Goal: Transaction & Acquisition: Purchase product/service

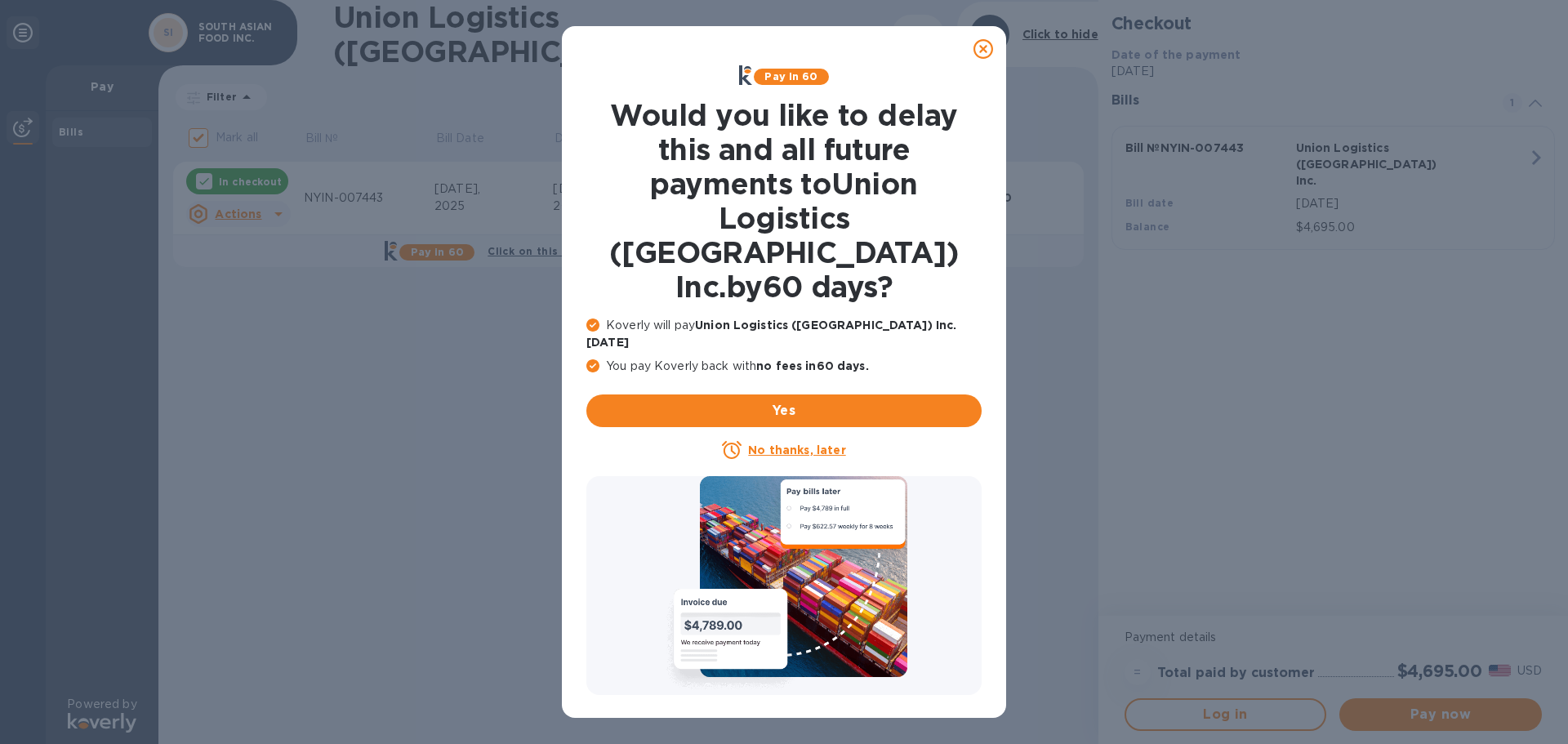
click at [987, 54] on icon at bounding box center [982, 49] width 20 height 20
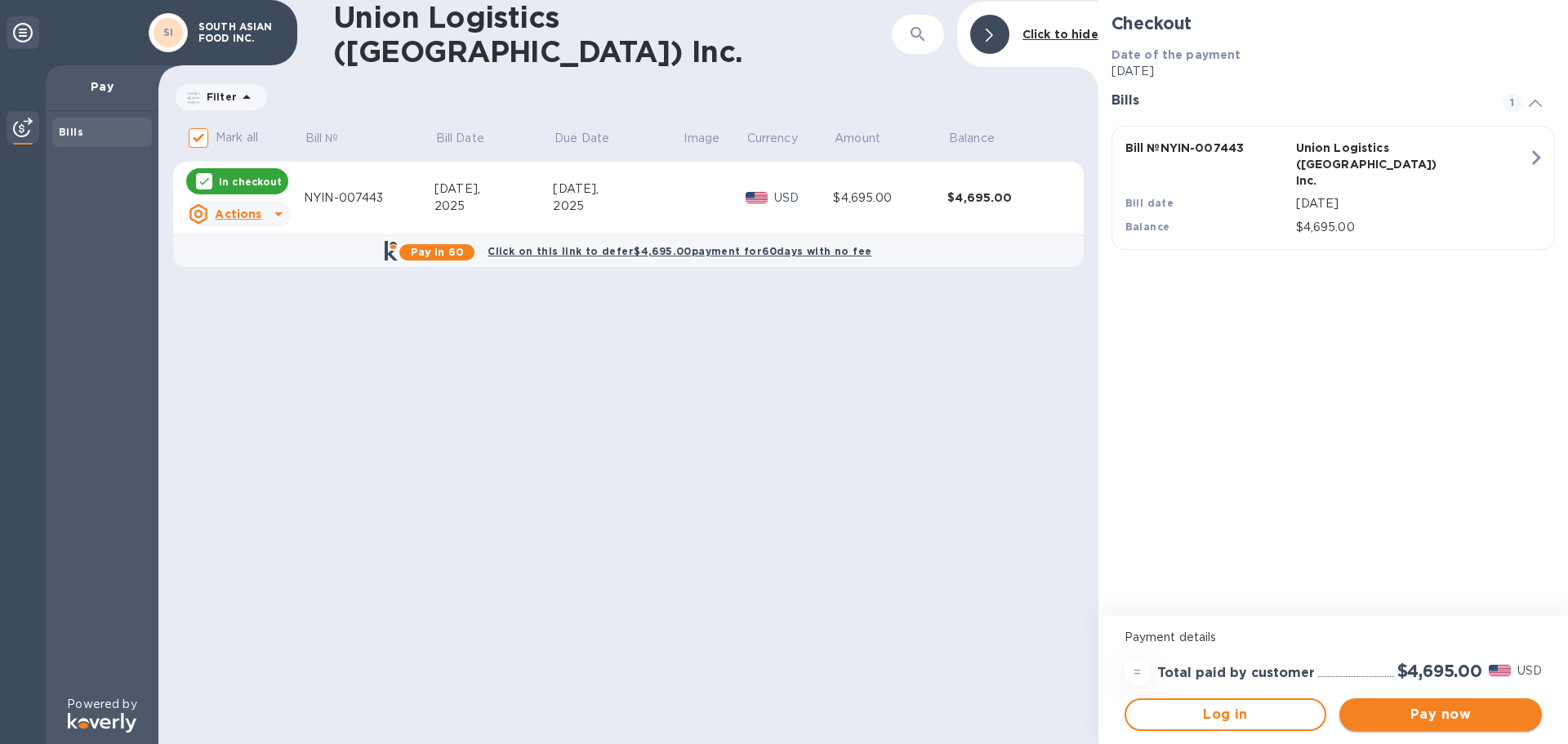
click at [1428, 715] on span "Pay now" at bounding box center [1440, 714] width 177 height 20
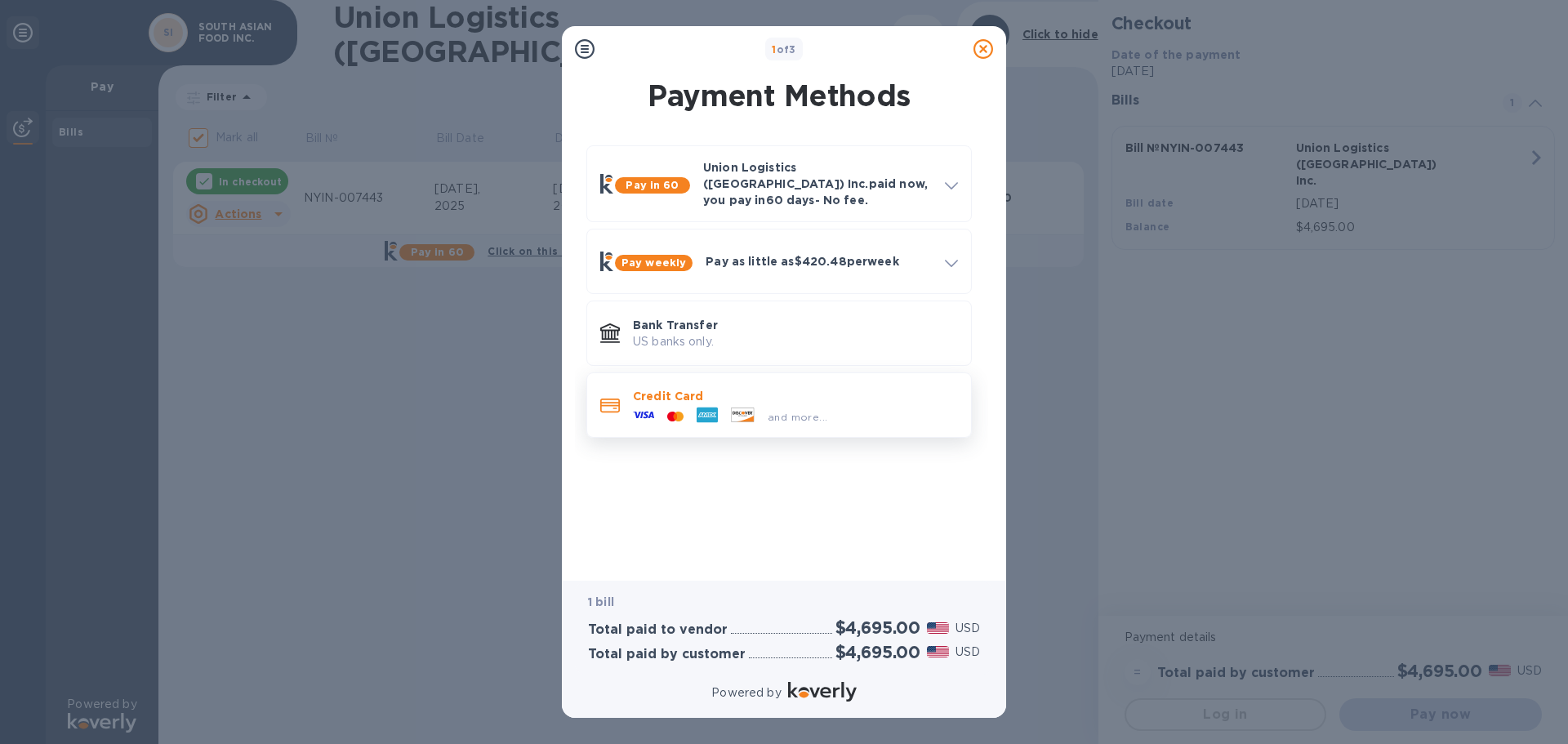
click at [661, 409] on div at bounding box center [675, 416] width 29 height 16
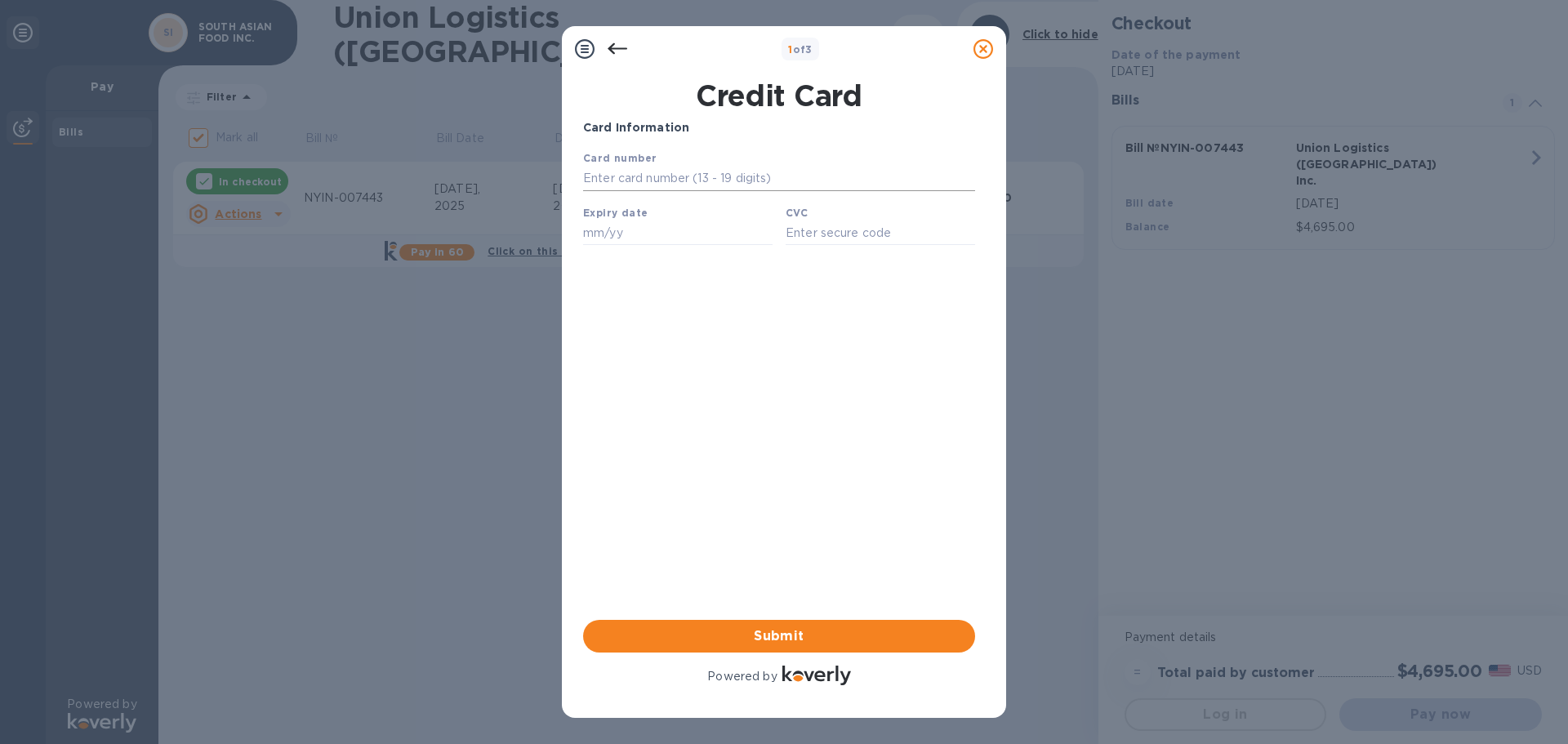
click at [725, 176] on input "text" at bounding box center [778, 179] width 392 height 24
type input "[CREDIT_CARD_NUMBER]"
click at [625, 230] on input "text" at bounding box center [677, 233] width 189 height 24
click at [624, 241] on input "text" at bounding box center [677, 233] width 189 height 24
type input "08/27"
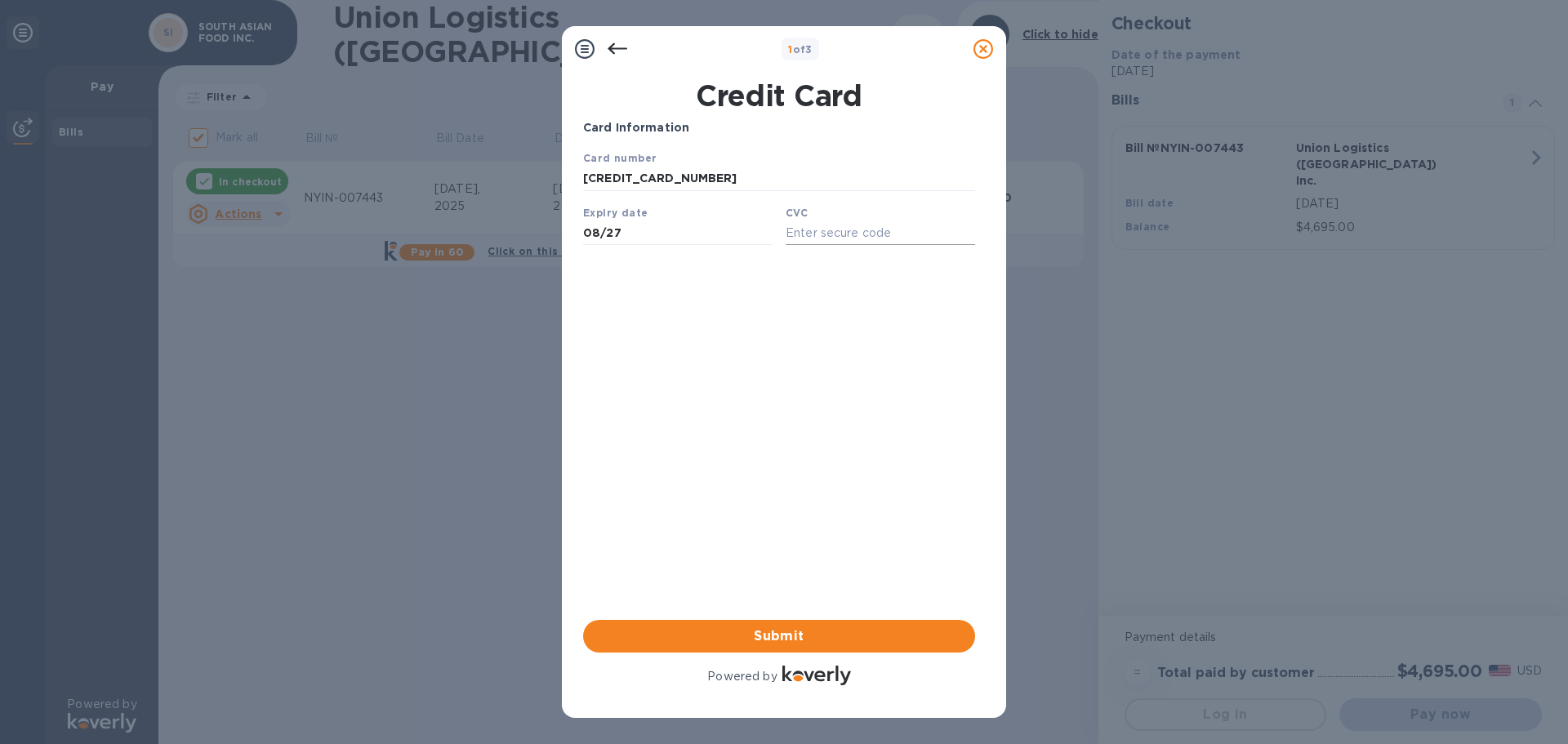
click at [805, 230] on input "text" at bounding box center [880, 233] width 189 height 24
type input "512"
click at [791, 349] on div "Card Information Your browser does not support iframes Submit Powered by" at bounding box center [778, 403] width 392 height 569
click at [799, 633] on span "Submit" at bounding box center [778, 635] width 366 height 20
click at [795, 637] on span "Submit" at bounding box center [778, 635] width 366 height 20
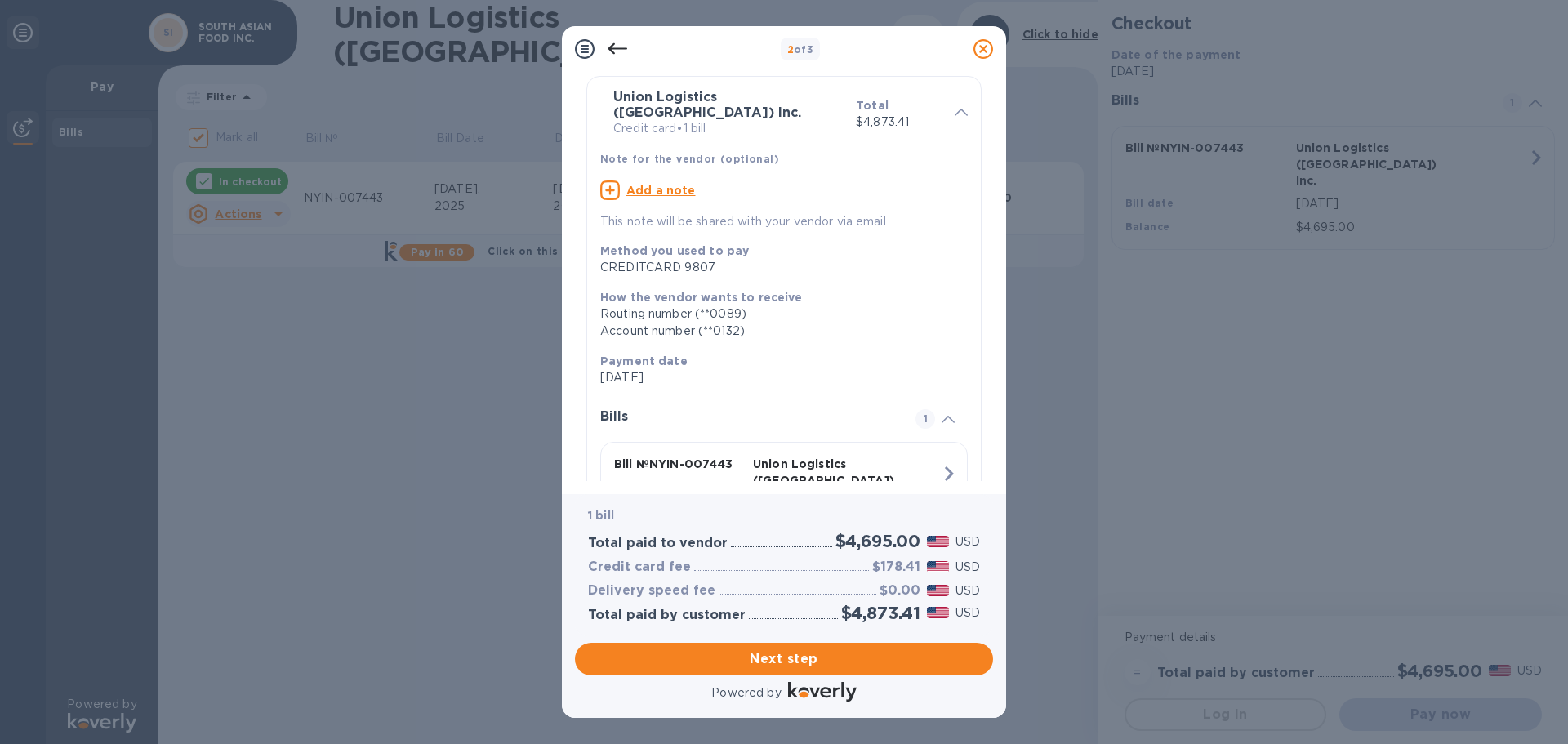
scroll to position [81, 0]
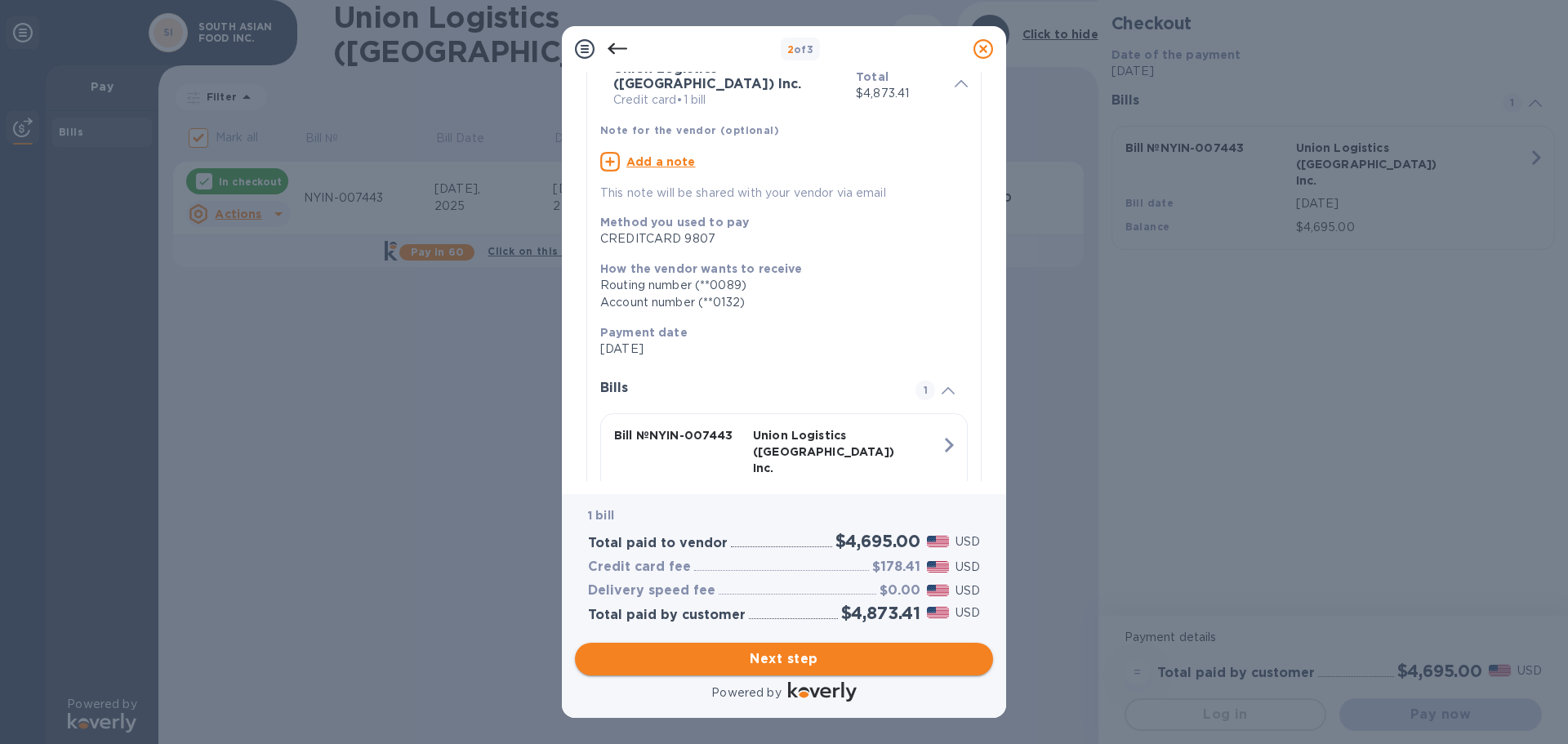
click at [809, 657] on span "Next step" at bounding box center [783, 659] width 392 height 20
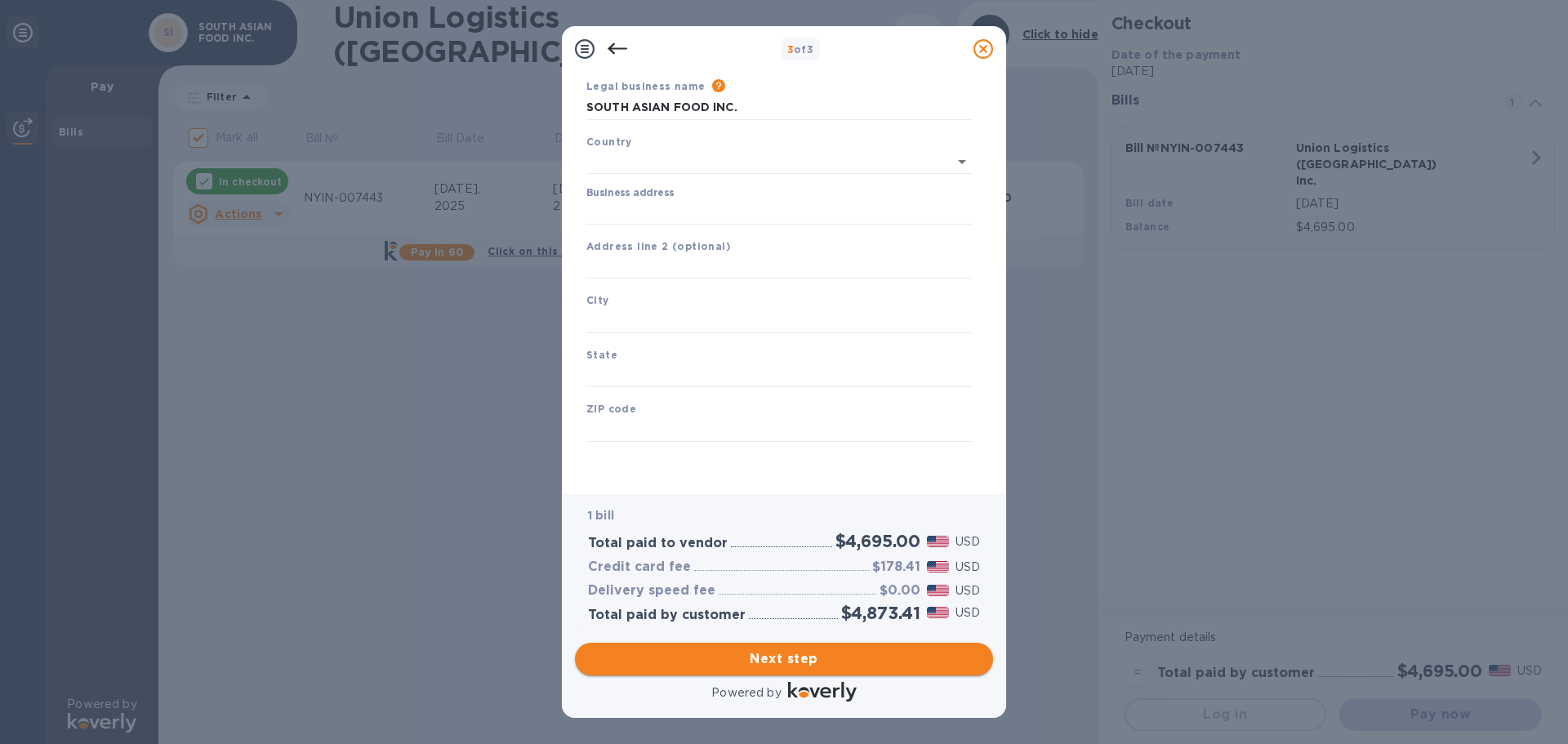
type input "[GEOGRAPHIC_DATA]"
click at [673, 211] on input "Business address" at bounding box center [779, 212] width 385 height 24
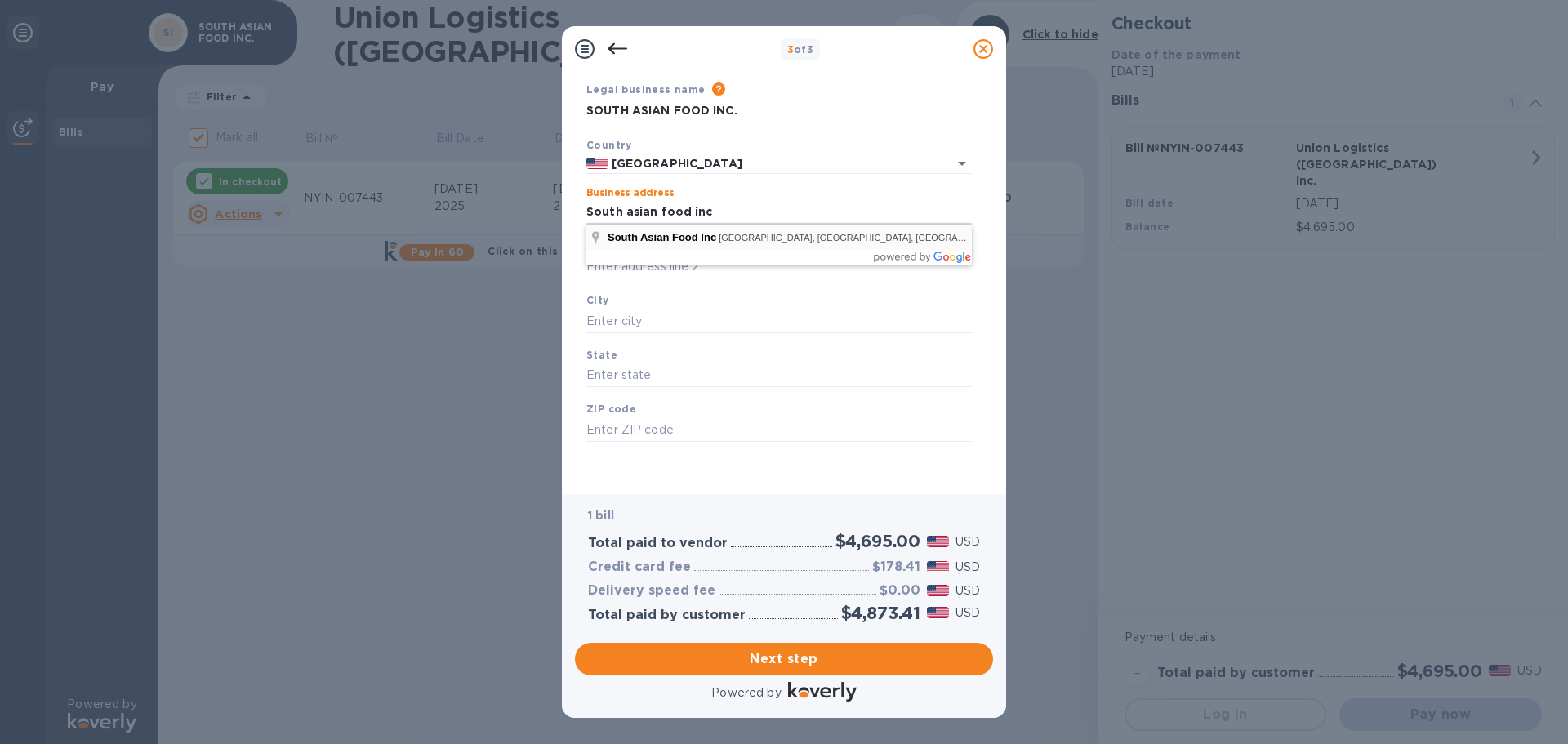
type input "[STREET_ADDRESS]"
type input "NY"
type input "11378"
click at [664, 319] on input "text" at bounding box center [779, 321] width 385 height 24
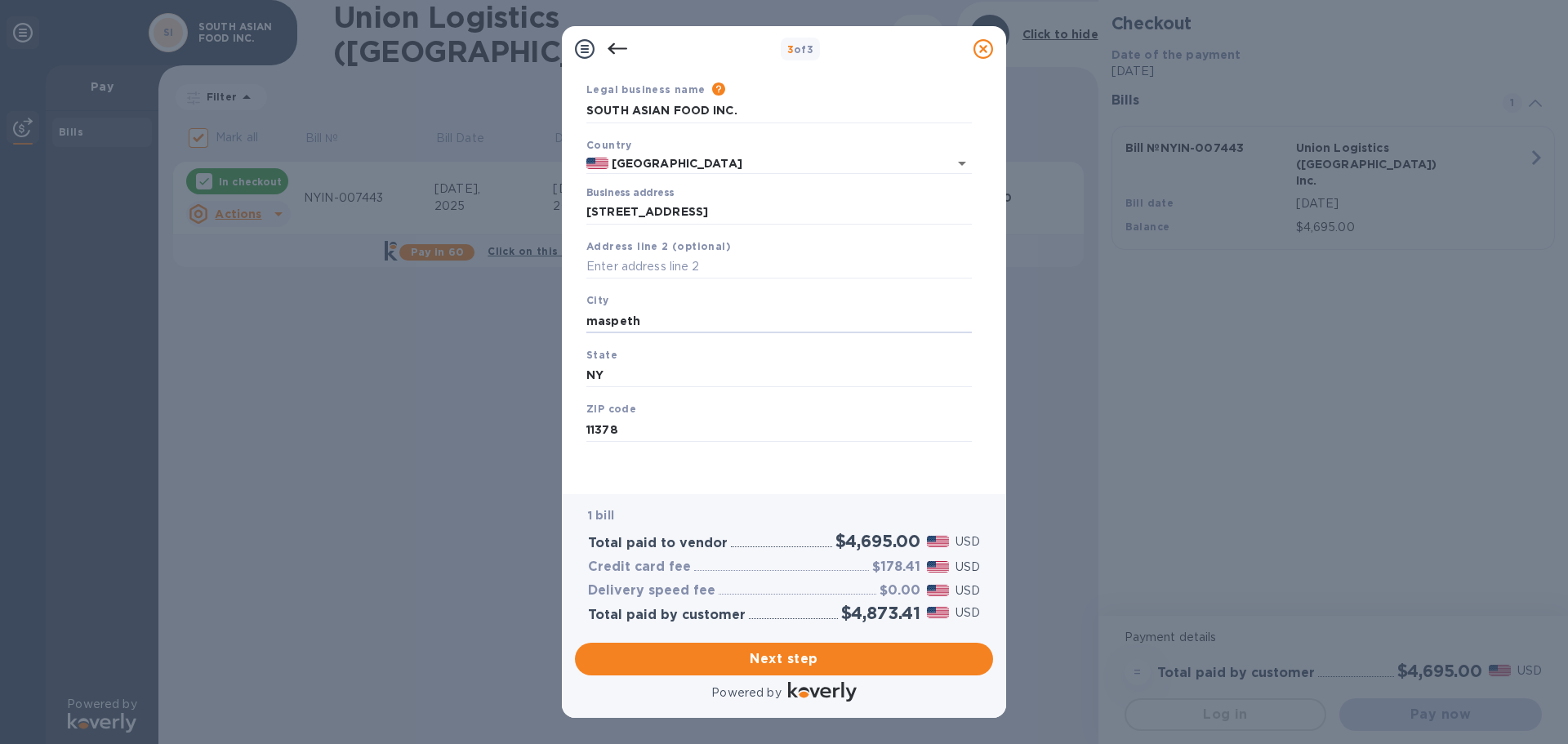
type input "maspeth"
click at [508, 400] on div "3 of 3 Business Information Legal business name Please provide the legal name t…" at bounding box center [784, 372] width 1568 height 744
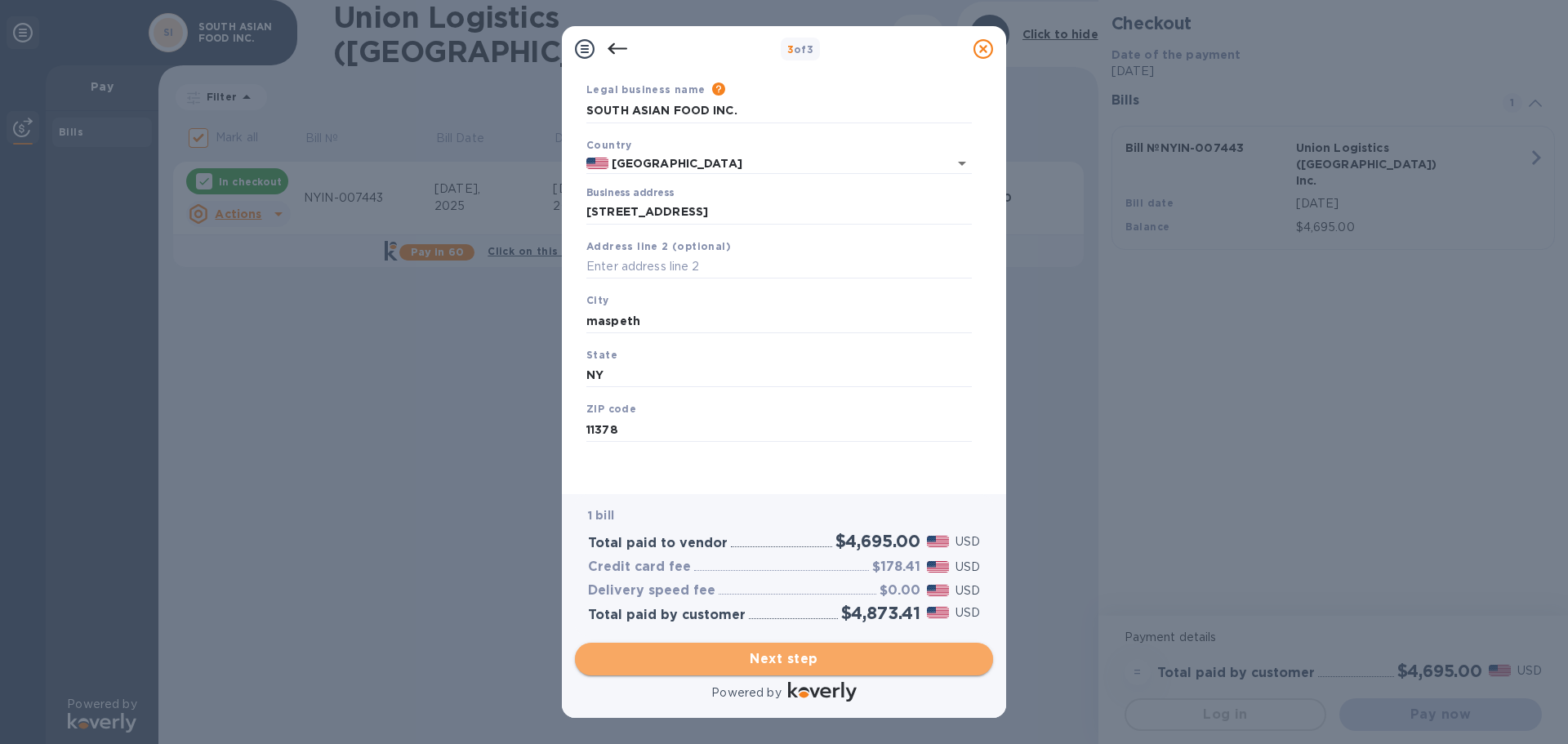
click at [842, 660] on span "Next step" at bounding box center [783, 659] width 392 height 20
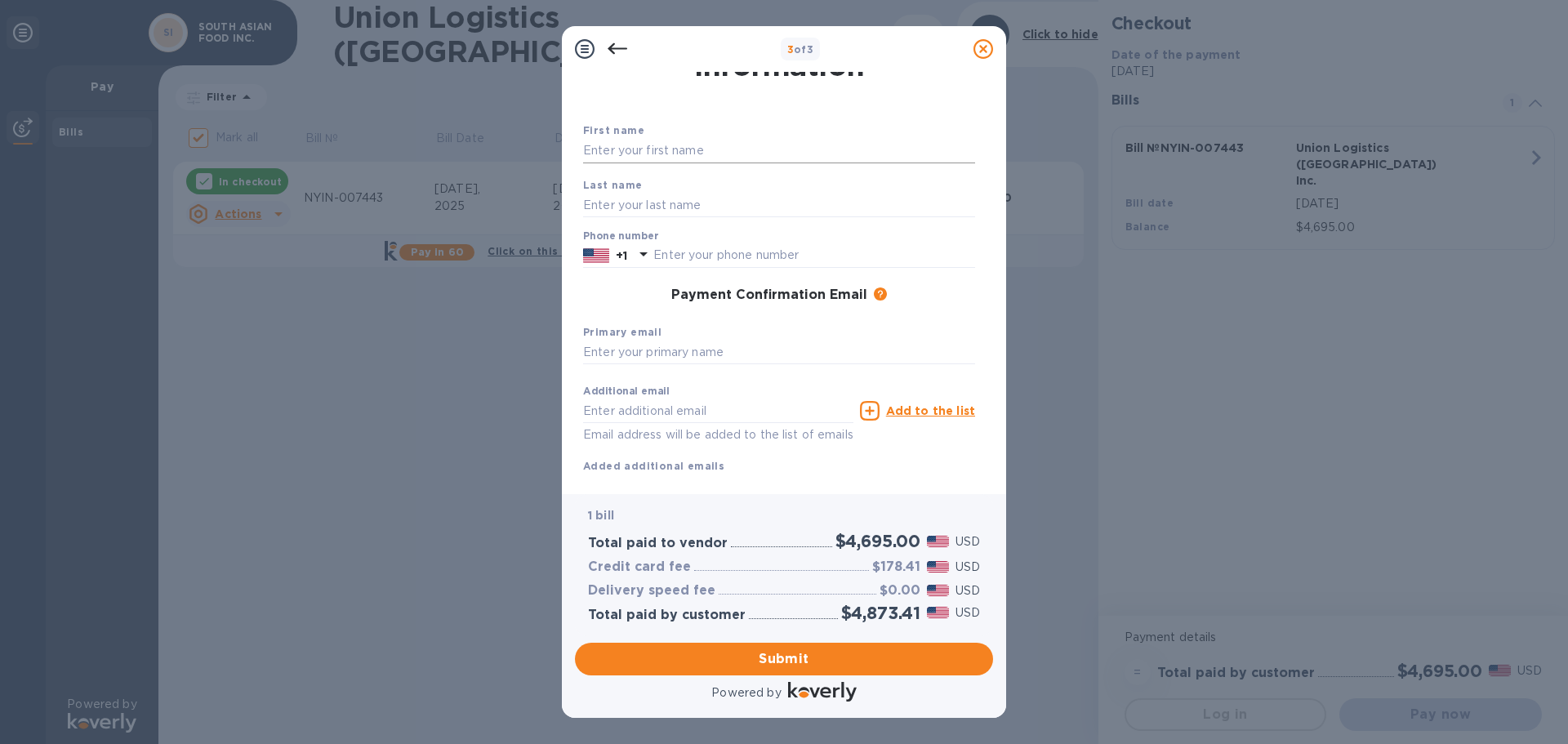
click at [726, 143] on input "text" at bounding box center [778, 151] width 392 height 24
type input "[PERSON_NAME]"
type input "Khan"
type input "3474935452"
click at [713, 353] on input "text" at bounding box center [778, 353] width 392 height 24
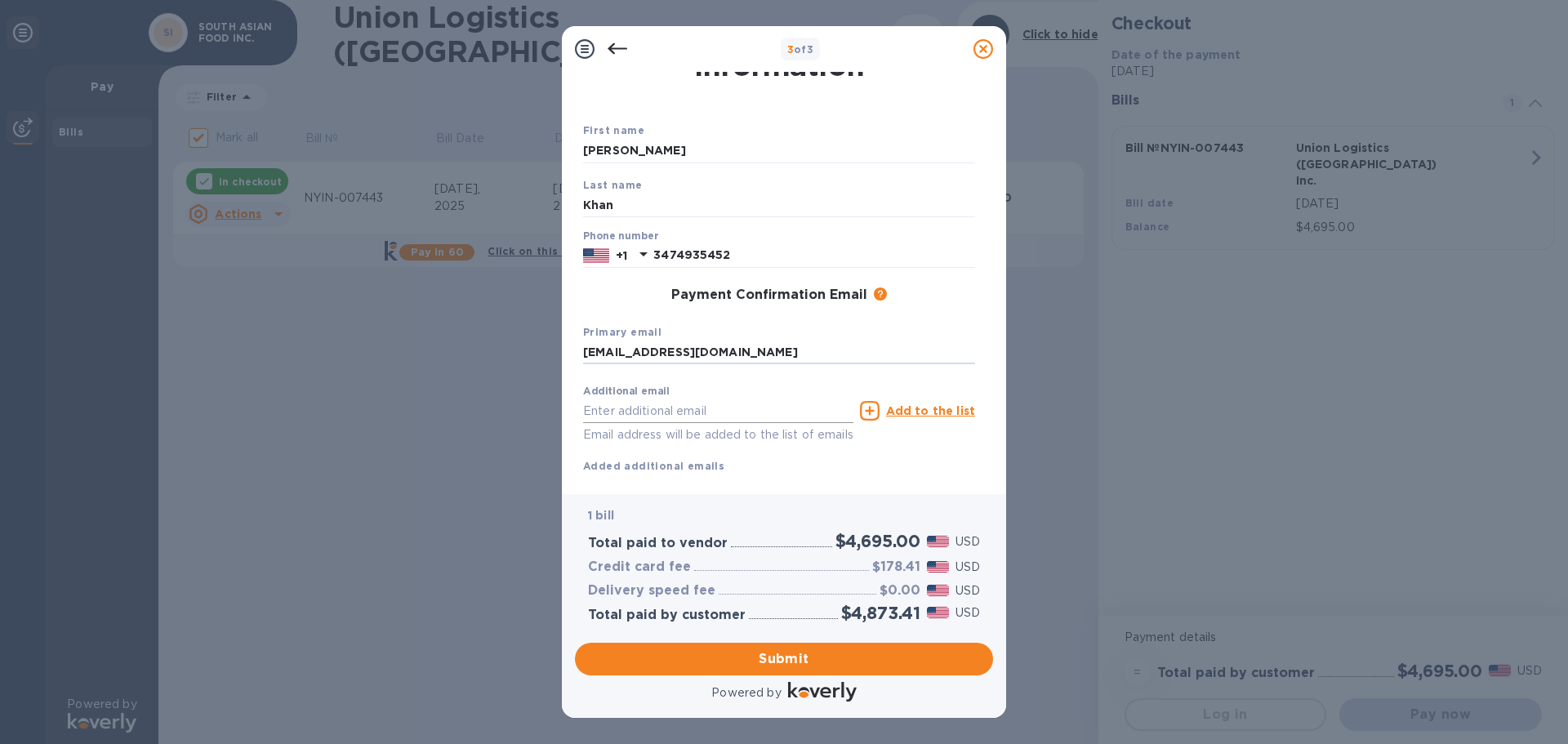
type input "[EMAIL_ADDRESS][DOMAIN_NAME]"
click at [705, 409] on input "text" at bounding box center [718, 411] width 270 height 24
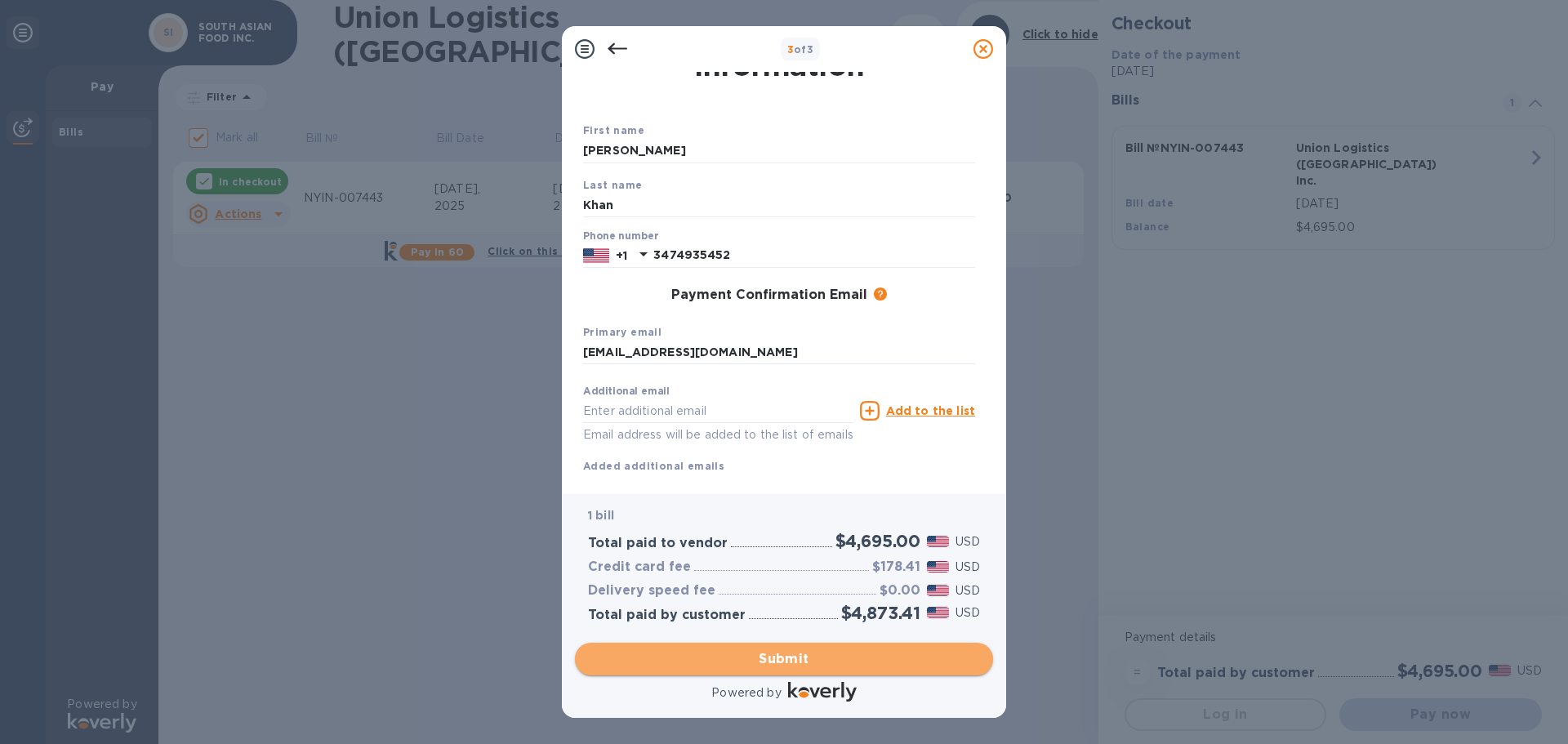
click at [787, 656] on span "Submit" at bounding box center [783, 659] width 392 height 20
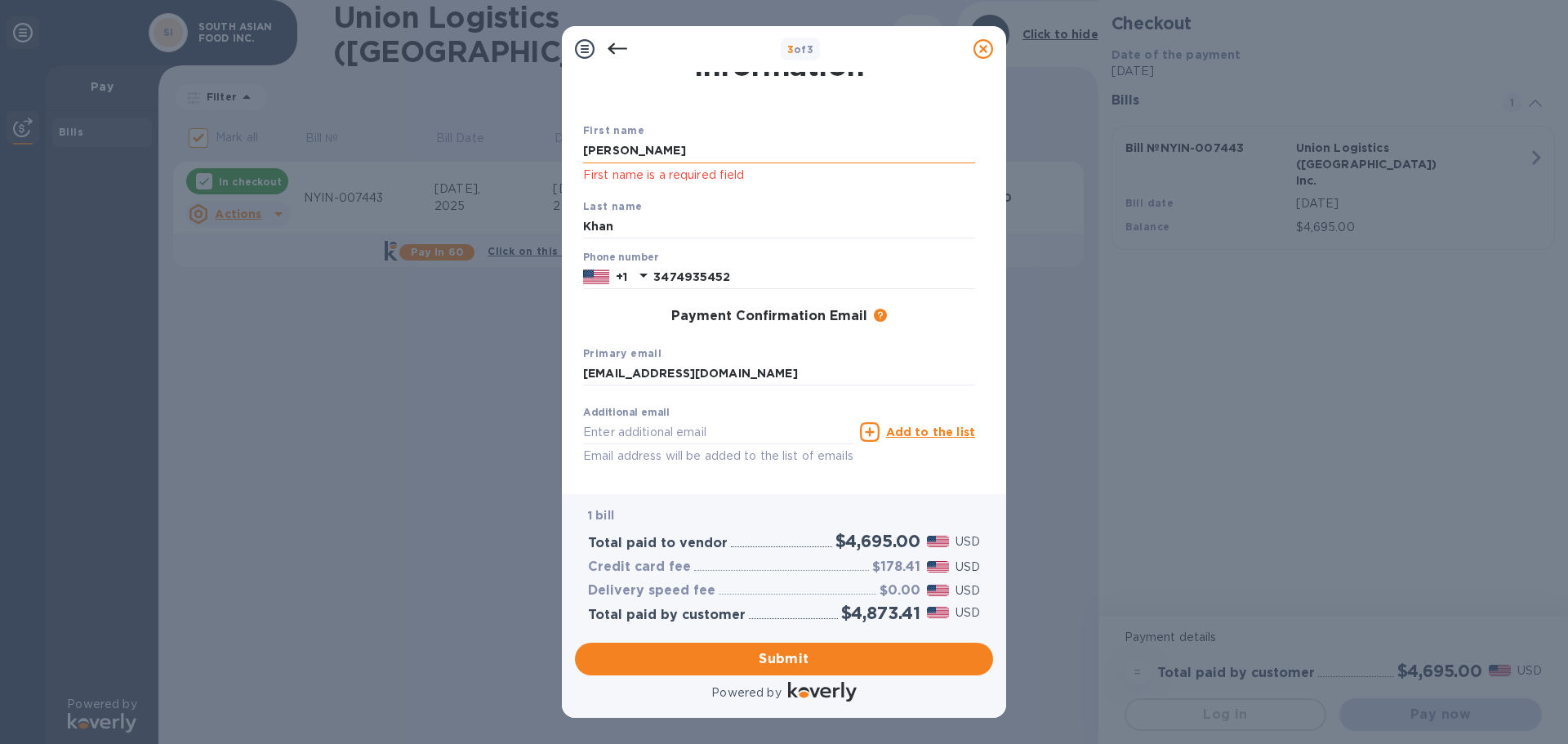
click at [695, 153] on input "[PERSON_NAME]" at bounding box center [778, 151] width 392 height 24
click at [486, 344] on div "3 of 3 Payment Contact Information First name [PERSON_NAME] First name is a req…" at bounding box center [784, 372] width 1568 height 744
drag, startPoint x: 661, startPoint y: 150, endPoint x: 562, endPoint y: 161, distance: 99.6
click at [562, 161] on div "Payment Contact Information First name [PERSON_NAME] First name is a required f…" at bounding box center [784, 283] width 444 height 422
click at [494, 343] on div "3 of 3 Payment Contact Information First name [PERSON_NAME] First name is a req…" at bounding box center [784, 372] width 1568 height 744
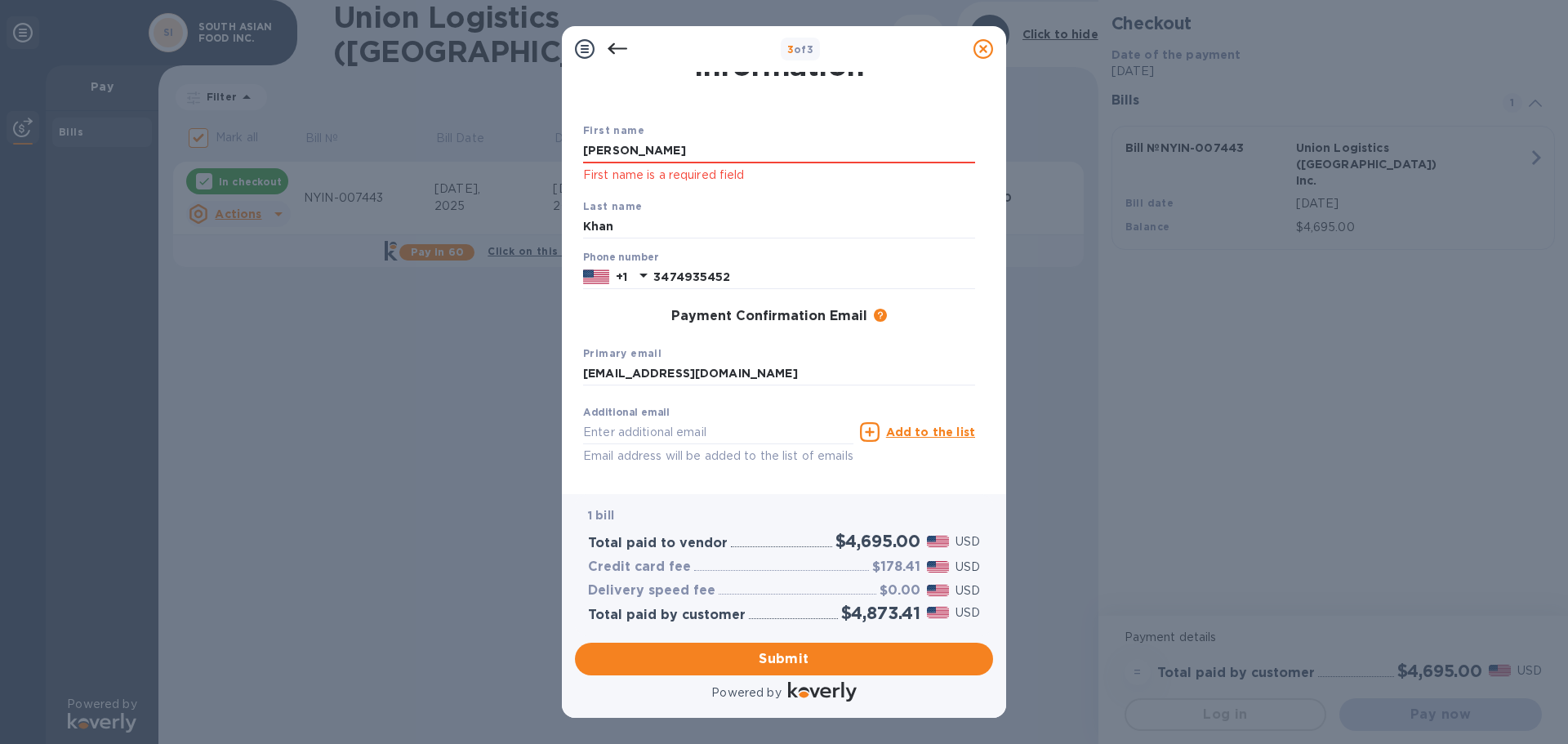
drag, startPoint x: 665, startPoint y: 154, endPoint x: 562, endPoint y: 182, distance: 106.7
click at [564, 181] on div "Payment Contact Information First name [PERSON_NAME] First name is a required f…" at bounding box center [784, 283] width 444 height 422
type input "[PERSON_NAME]"
click at [498, 342] on div "3 of 3 Payment Contact Information First name [PERSON_NAME] First name is a req…" at bounding box center [784, 372] width 1568 height 744
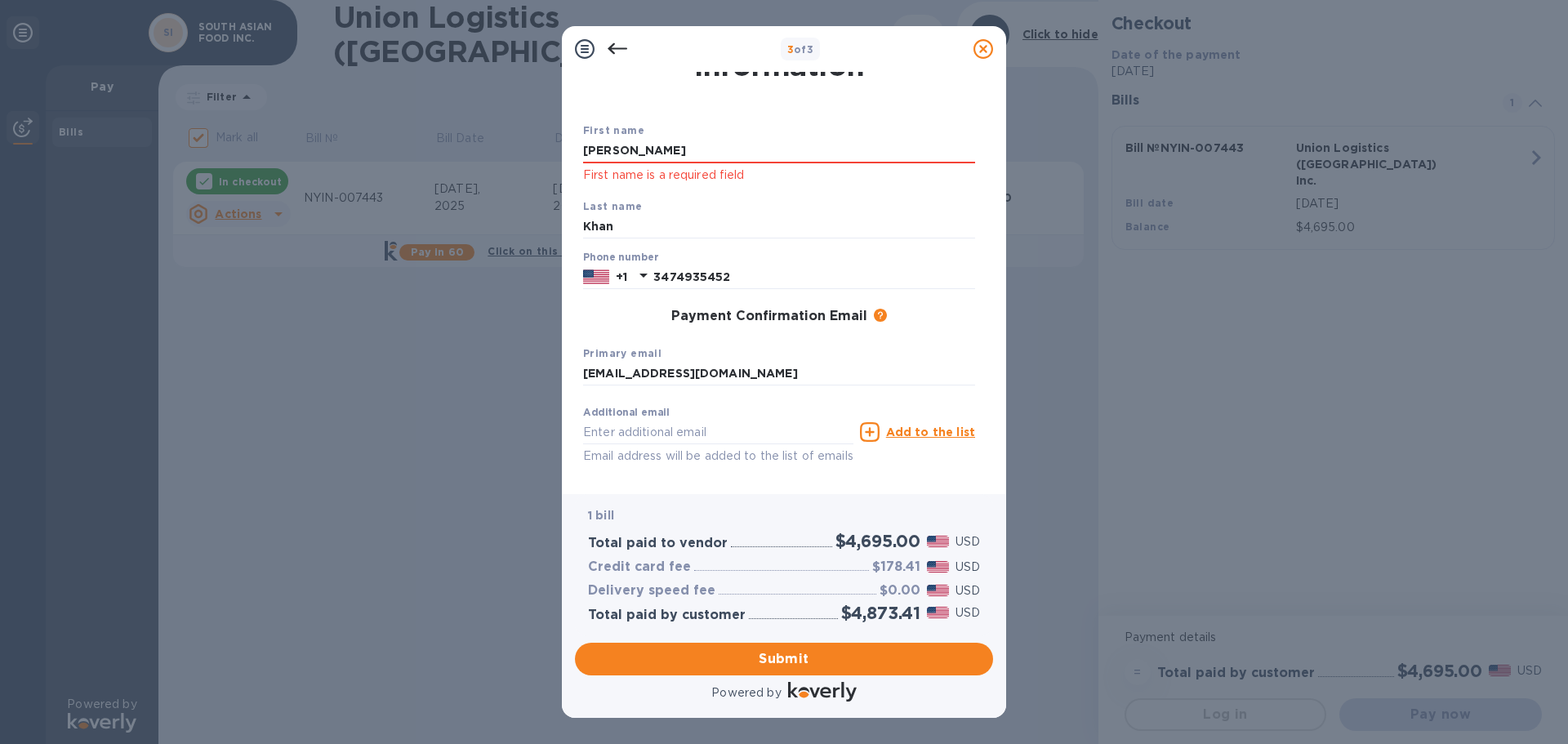
scroll to position [0, 0]
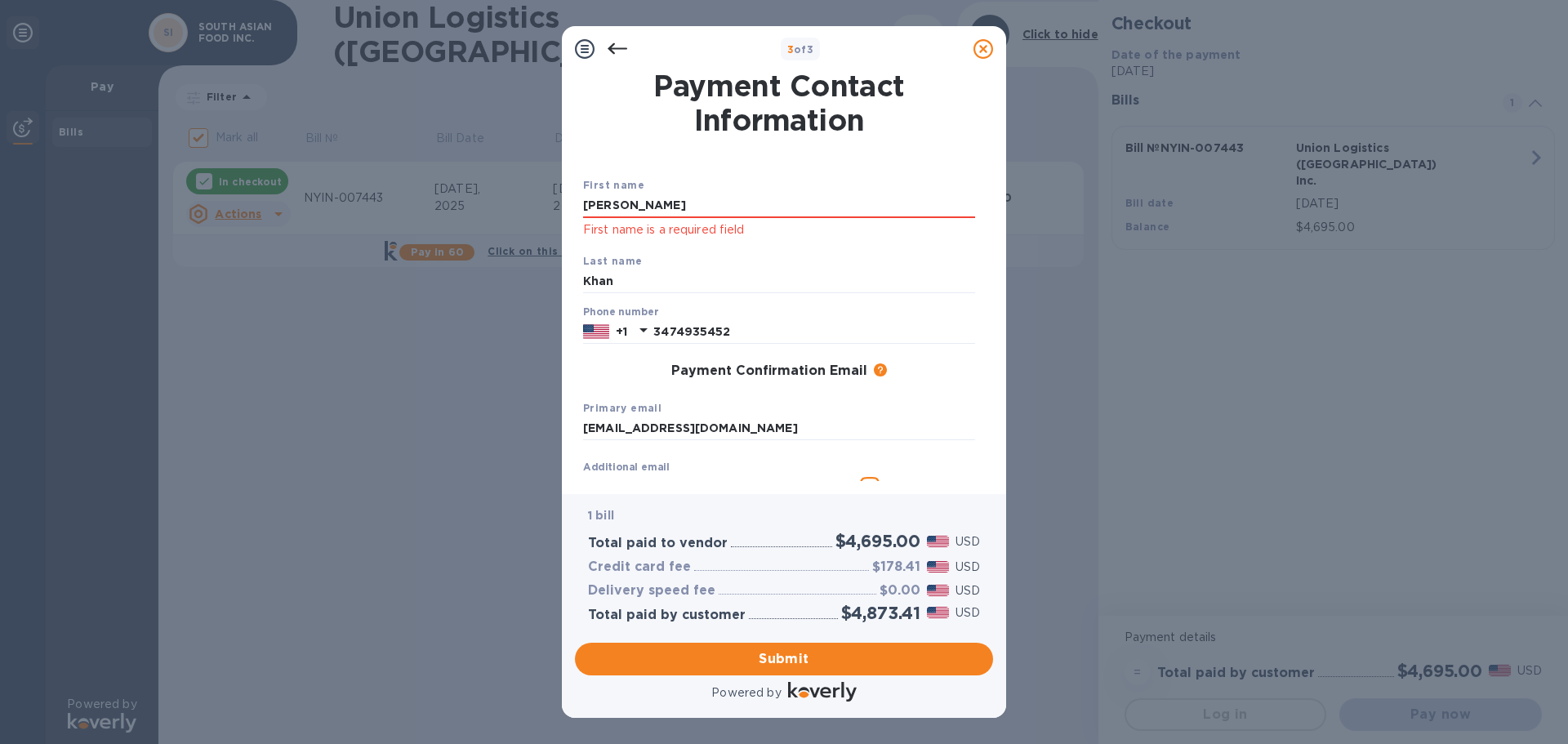
click at [649, 183] on div "First name [PERSON_NAME] First name is a required field" at bounding box center [778, 208] width 405 height 76
click at [679, 204] on input "[PERSON_NAME]" at bounding box center [778, 206] width 392 height 24
click at [408, 465] on div "3 of 3 Payment Contact Information First name [PERSON_NAME] First name is a req…" at bounding box center [784, 372] width 1568 height 744
click at [800, 664] on span "Submit" at bounding box center [783, 659] width 392 height 20
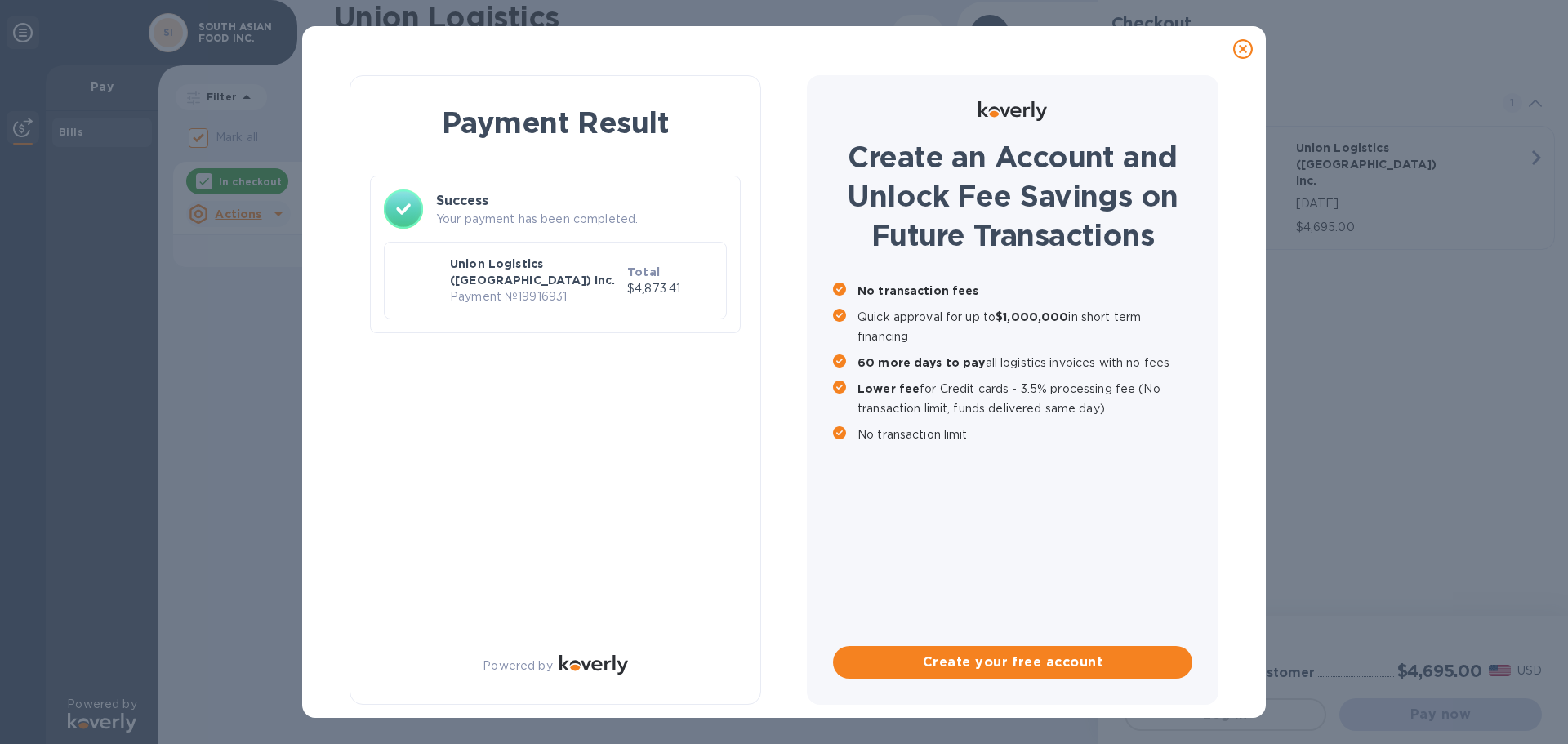
checkbox input "false"
